Goal: Task Accomplishment & Management: Manage account settings

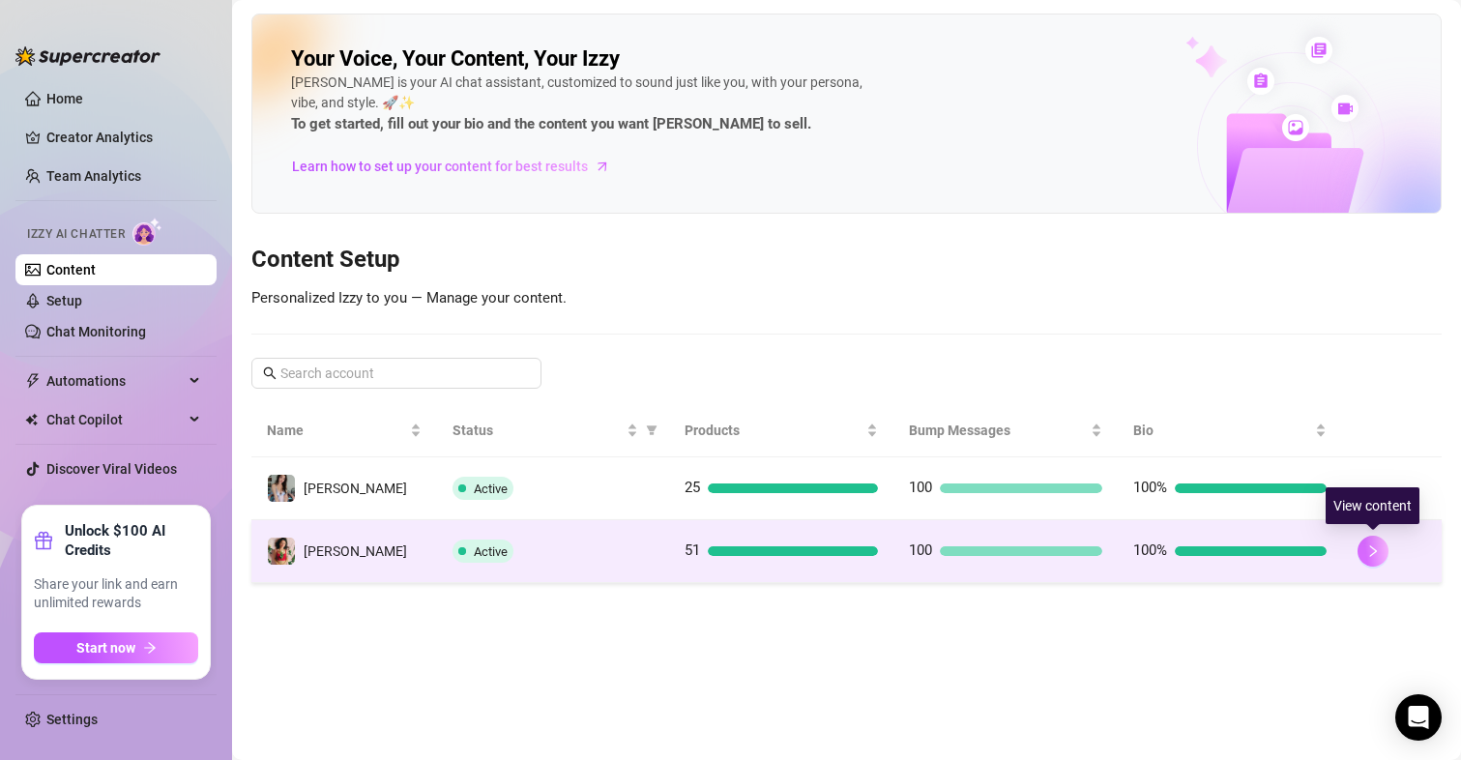
click at [1381, 554] on button "button" at bounding box center [1373, 551] width 31 height 31
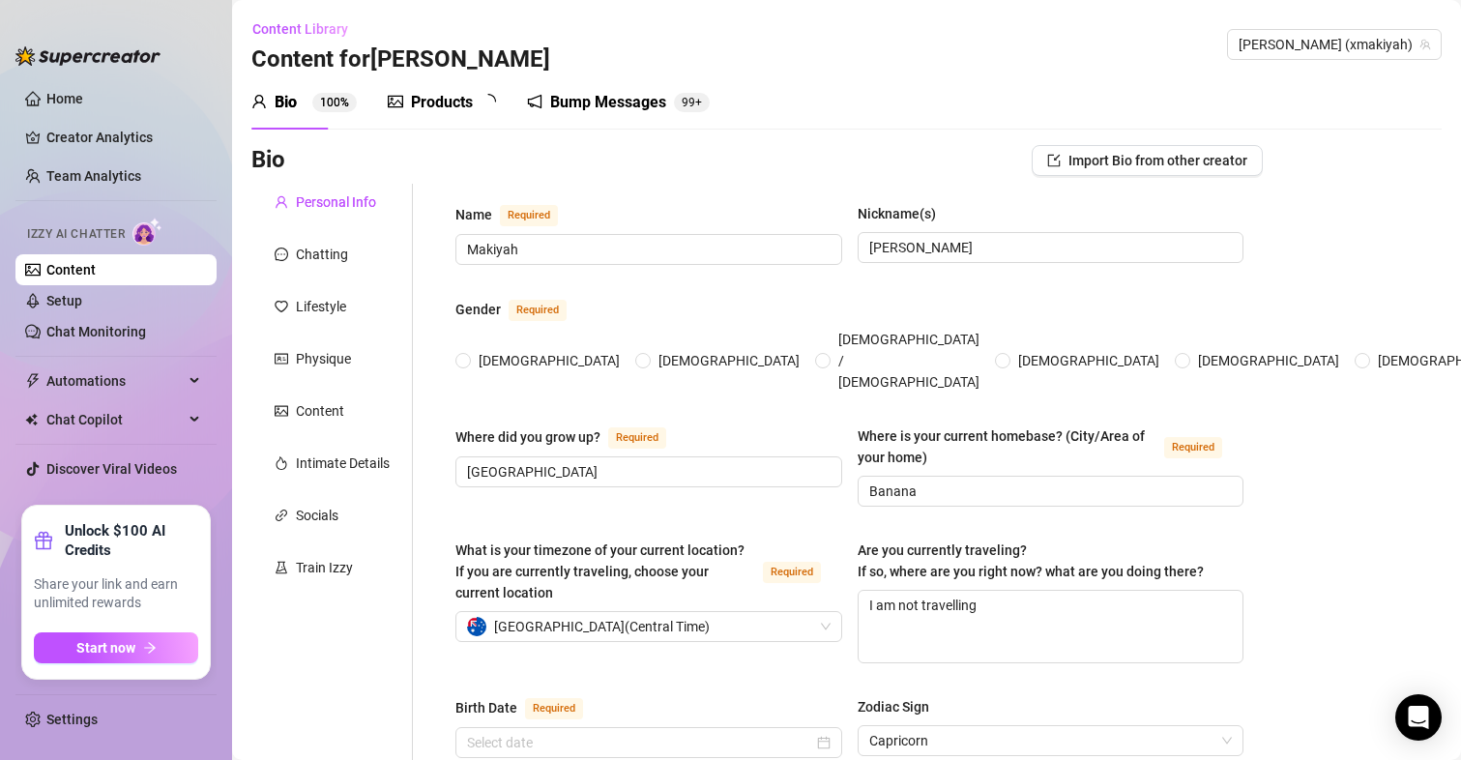
radio input "true"
type input "[DATE]"
click at [491, 92] on div "Products 5 1" at bounding box center [449, 102] width 122 height 23
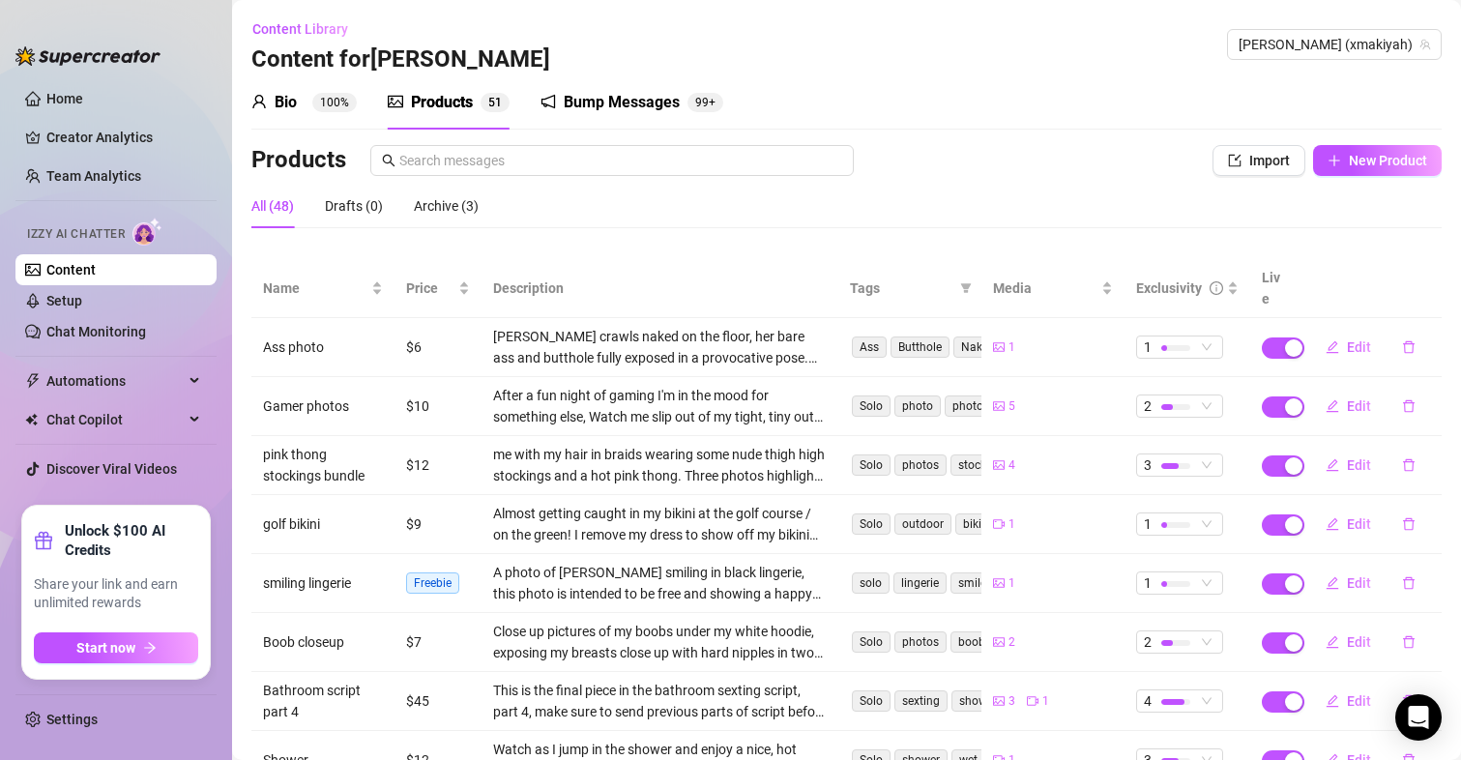
click at [311, 108] on div "Bio 100%" at bounding box center [303, 102] width 105 height 23
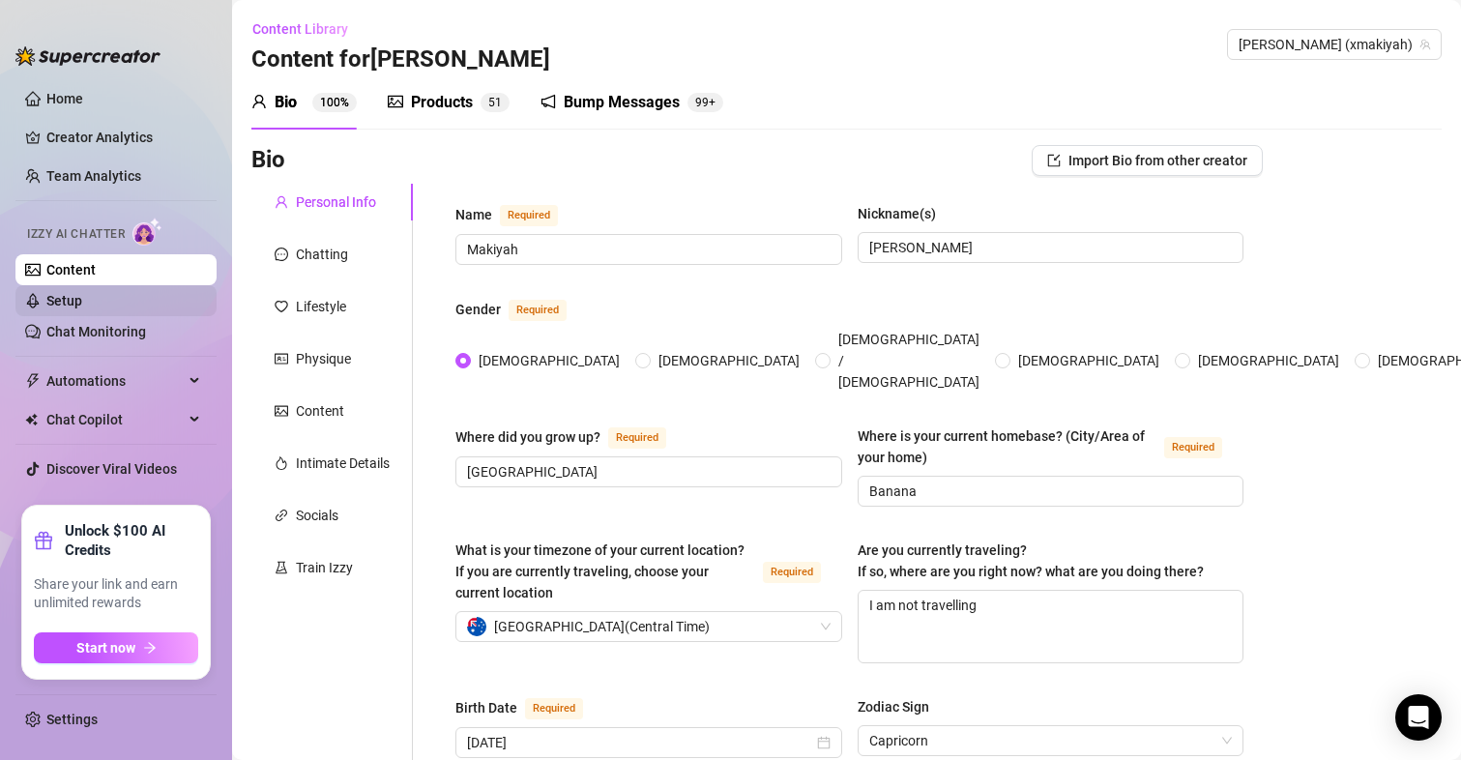
click at [82, 307] on link "Setup" at bounding box center [64, 300] width 36 height 15
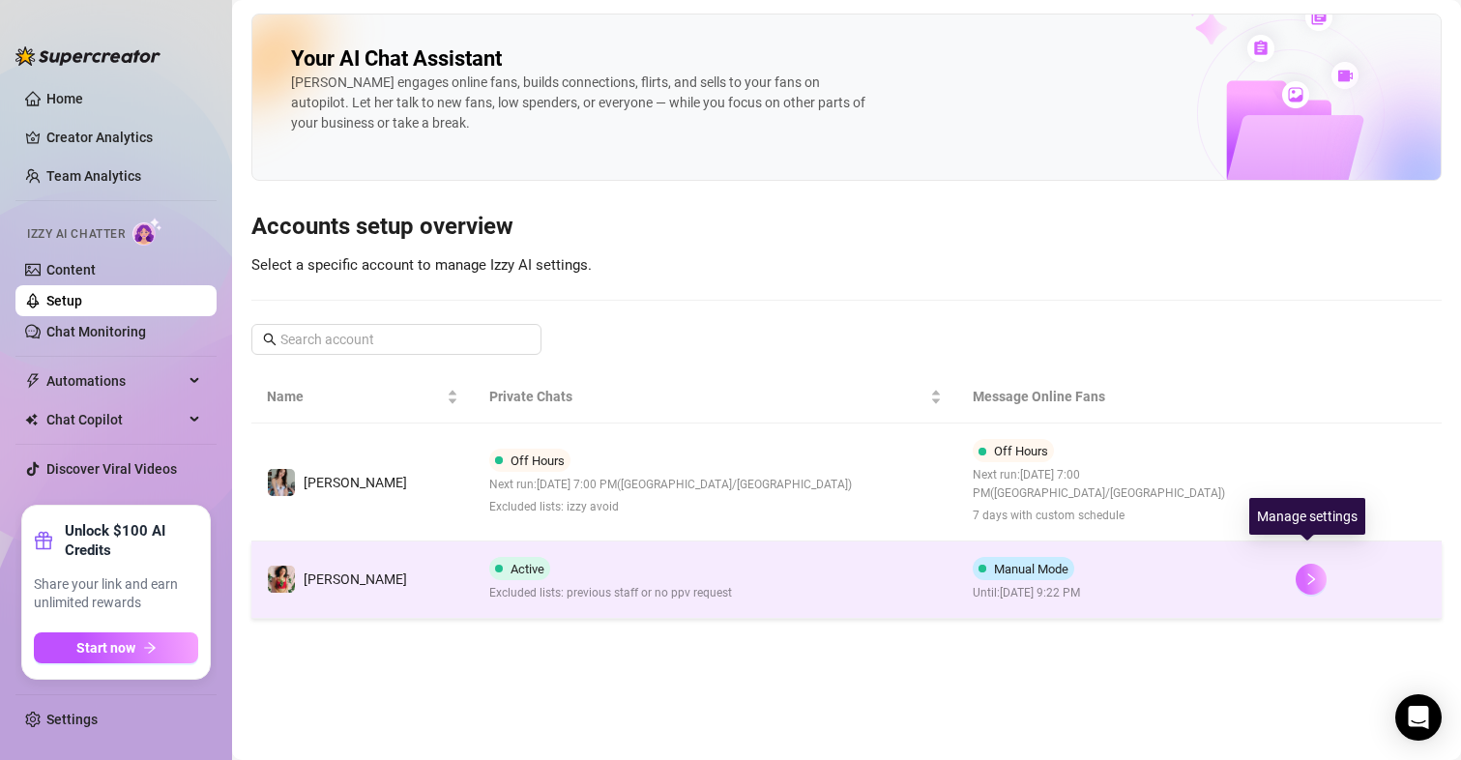
click at [1309, 569] on button "button" at bounding box center [1311, 579] width 31 height 31
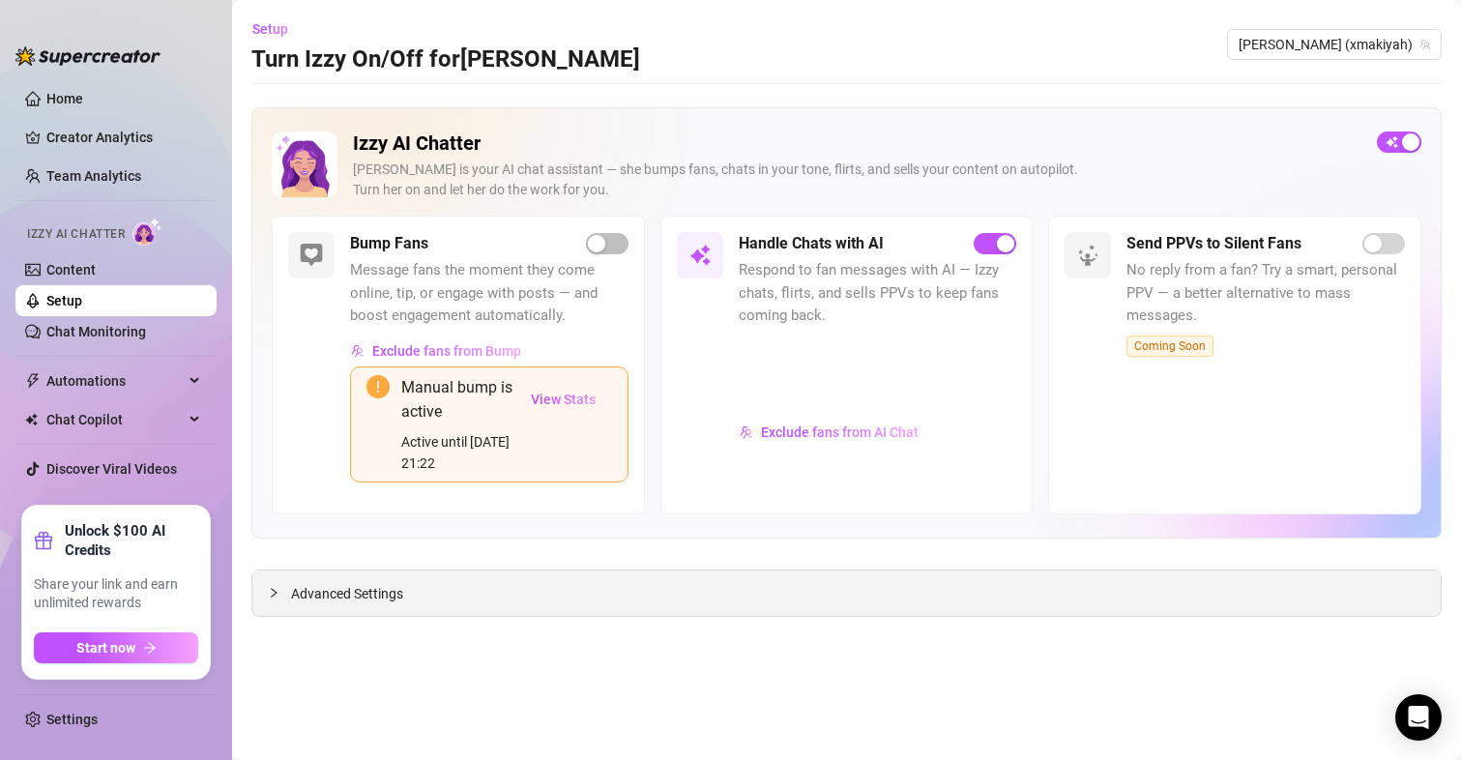
click at [377, 598] on span "Advanced Settings" at bounding box center [347, 593] width 112 height 21
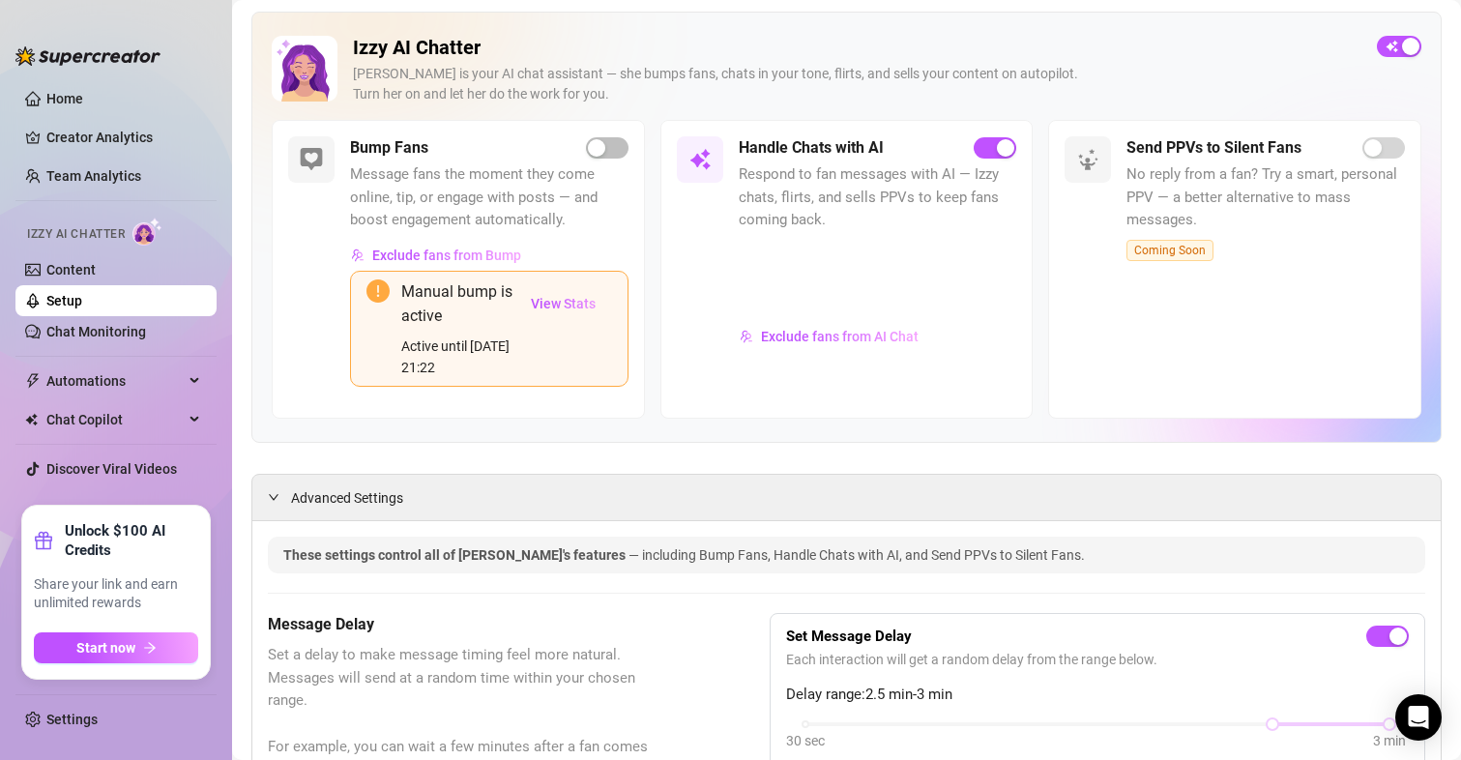
scroll to position [97, 0]
click at [575, 305] on span "View Stats" at bounding box center [563, 302] width 65 height 15
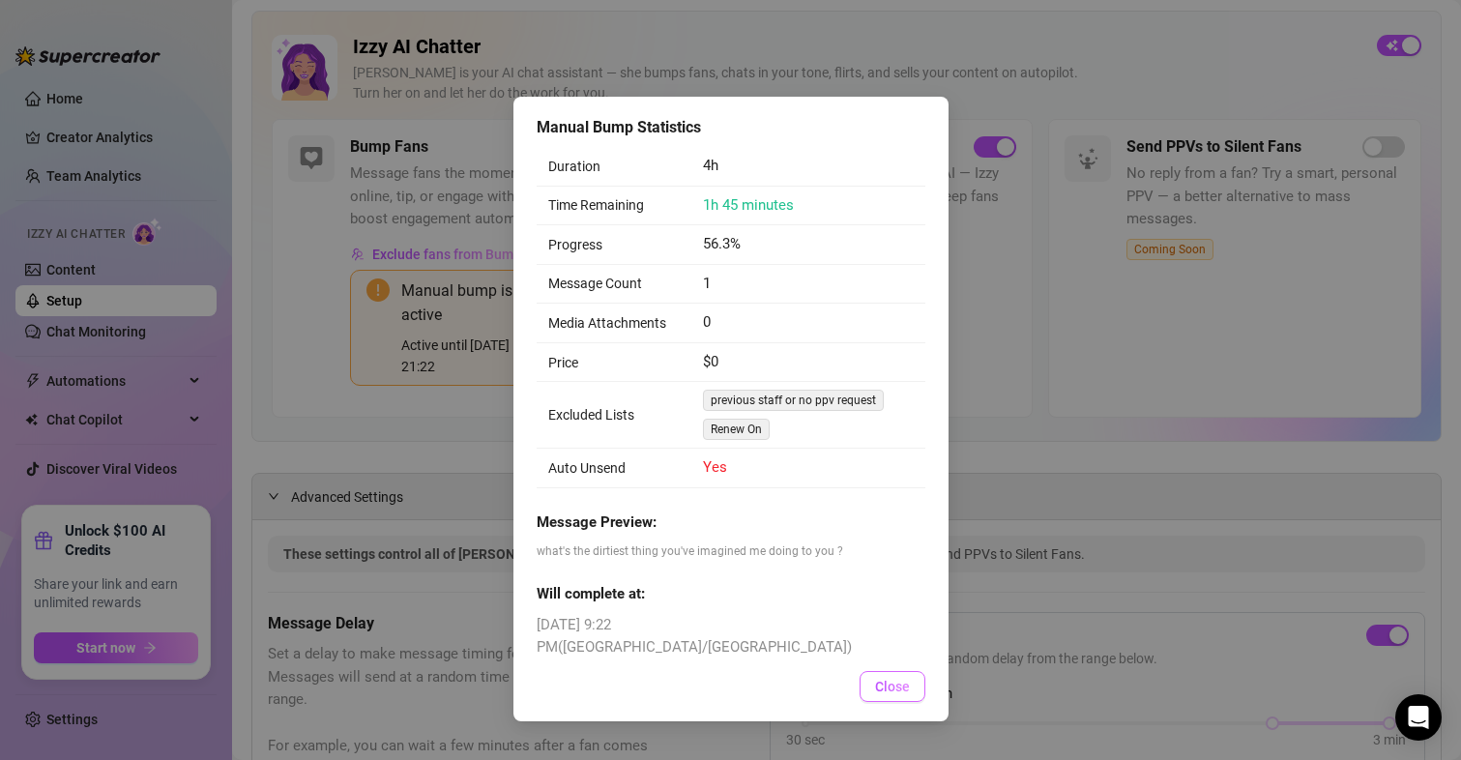
click at [888, 679] on span "Close" at bounding box center [892, 686] width 35 height 15
